Goal: Book appointment/travel/reservation

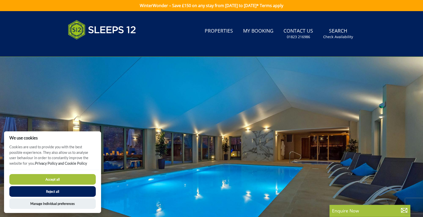
click at [54, 193] on button "Reject all" at bounding box center [52, 191] width 86 height 11
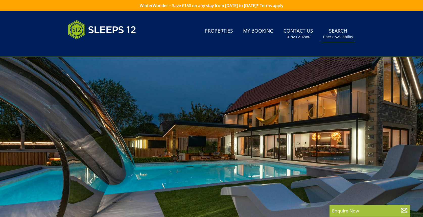
click at [343, 35] on small "Check Availability" at bounding box center [338, 36] width 30 height 5
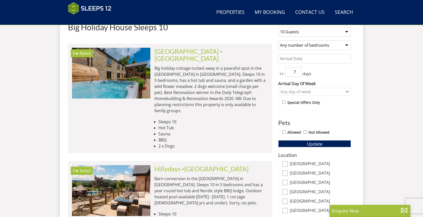
scroll to position [206, 0]
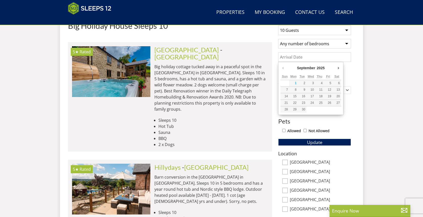
click at [298, 58] on input "Date" at bounding box center [314, 57] width 73 height 10
type input "[DATE]"
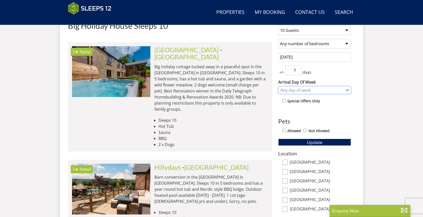
click at [298, 91] on div "Any day of week" at bounding box center [311, 90] width 65 height 6
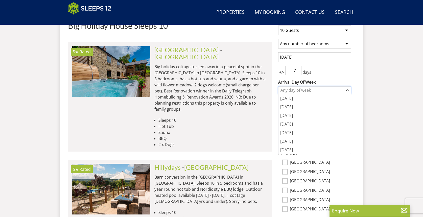
click at [298, 91] on div "Any day of week" at bounding box center [311, 90] width 65 height 6
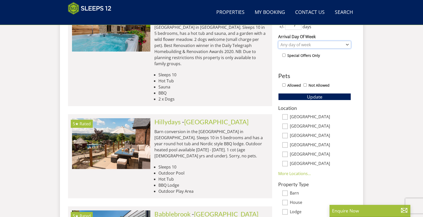
scroll to position [251, 0]
click at [291, 85] on label "Allowed" at bounding box center [294, 85] width 14 height 6
click at [285, 85] on input "Allowed" at bounding box center [283, 84] width 3 height 3
checkbox input "true"
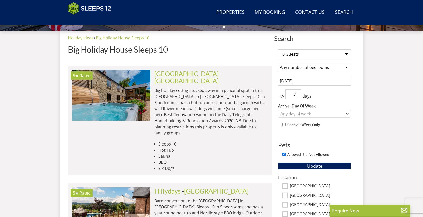
scroll to position [182, 0]
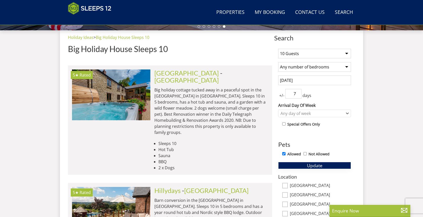
click at [316, 164] on span "Update" at bounding box center [314, 165] width 15 height 6
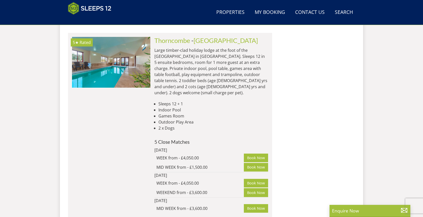
scroll to position [1144, 0]
